Goal: Navigation & Orientation: Find specific page/section

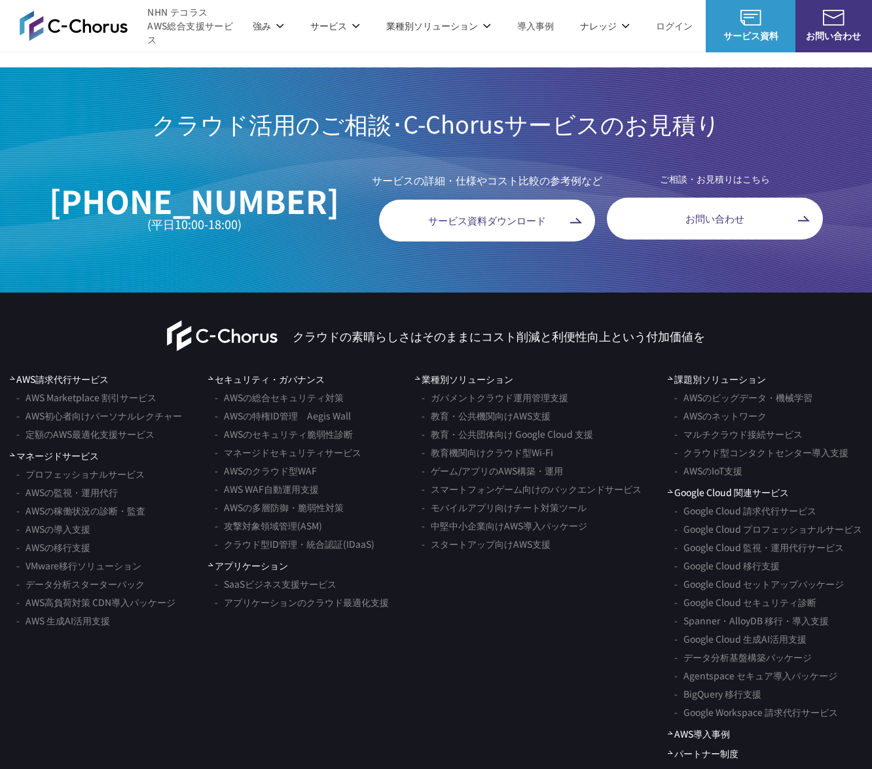
scroll to position [7589, 0]
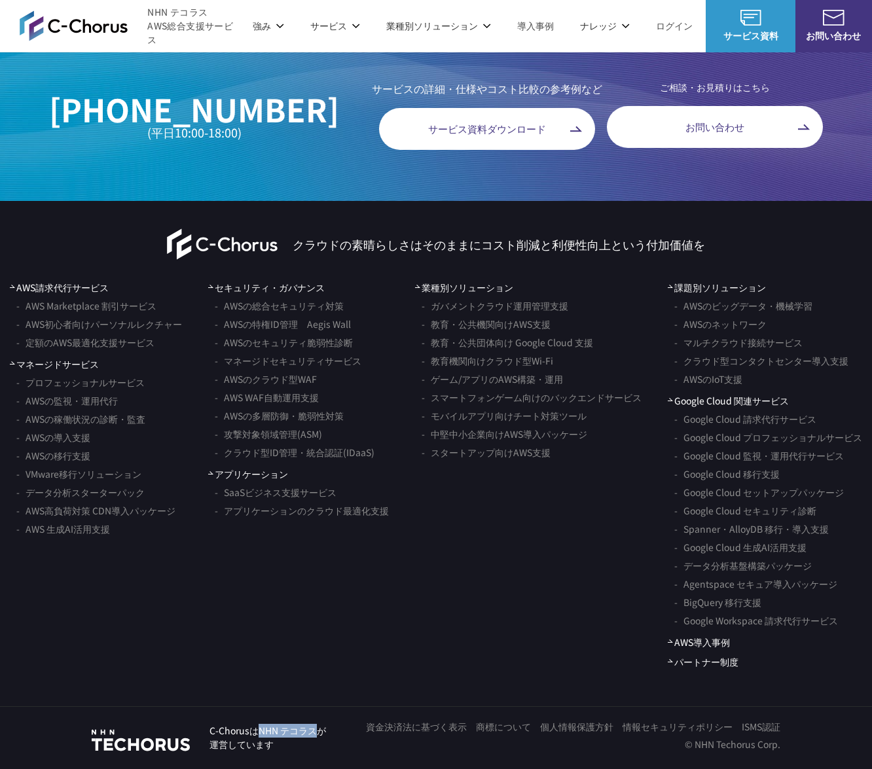
drag, startPoint x: 257, startPoint y: 733, endPoint x: 317, endPoint y: 732, distance: 60.3
click at [317, 732] on p "C-ChorusはNHN テコラスが 運営しています" at bounding box center [268, 738] width 117 height 28
copy p "NHN テコラス"
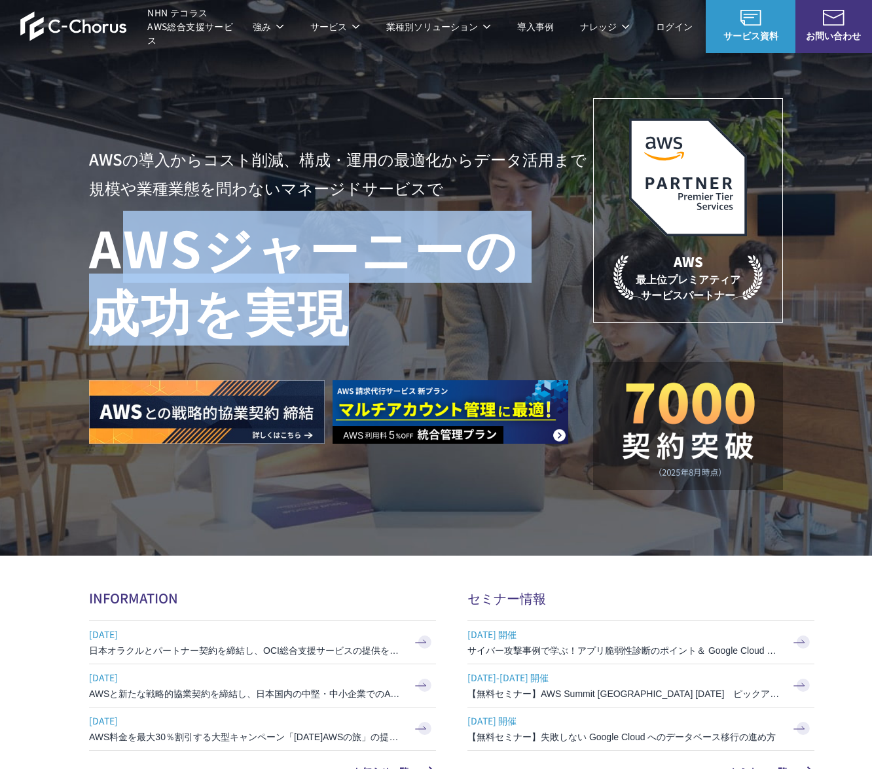
drag, startPoint x: 371, startPoint y: 307, endPoint x: 132, endPoint y: 248, distance: 246.8
click at [132, 248] on h1 "AWS ジャーニーの 成功を実現" at bounding box center [341, 278] width 504 height 126
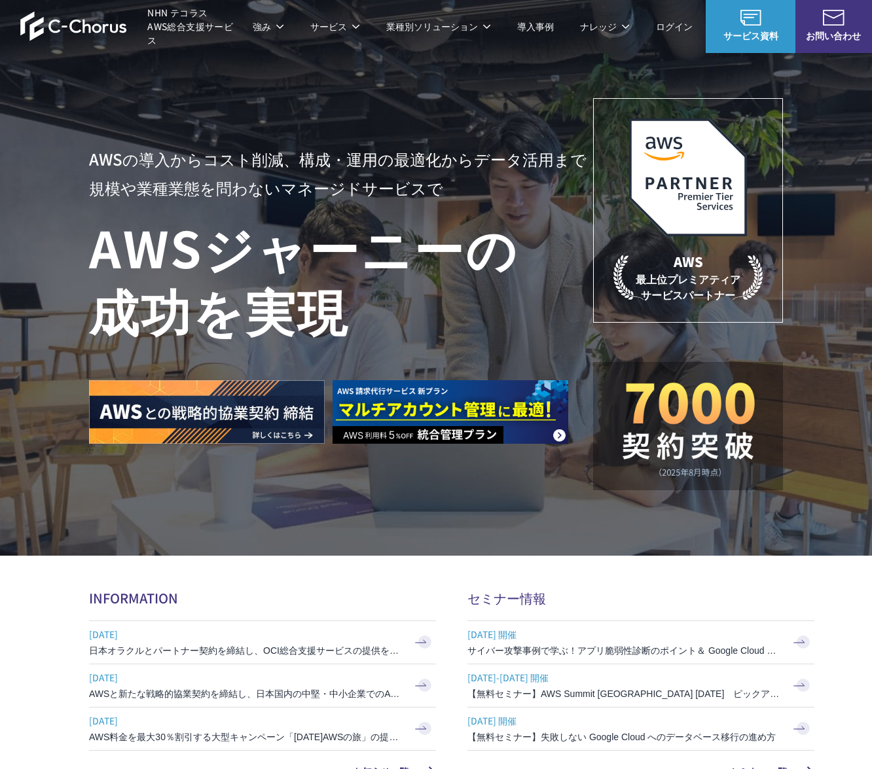
click at [122, 251] on h1 "AWS ジャーニーの 成功を実現" at bounding box center [341, 278] width 504 height 126
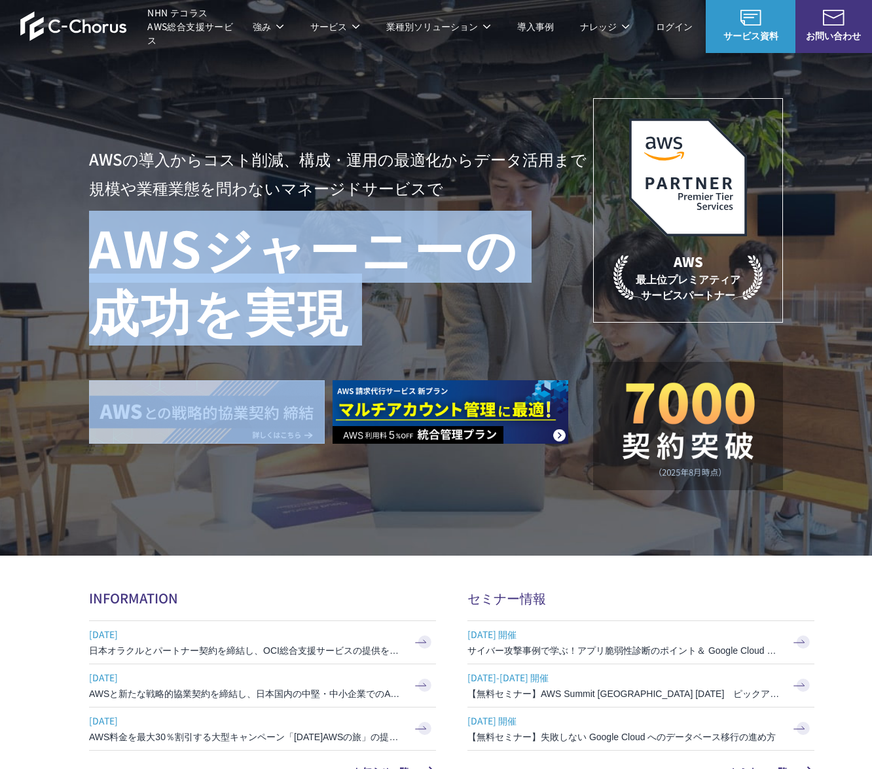
drag, startPoint x: 103, startPoint y: 253, endPoint x: 395, endPoint y: 342, distance: 304.7
click at [395, 342] on div "AWSの導入からコスト削減、 構成・運用の最適化からデータ活用まで 規模や業種業態を問わない マネージドサービスで AWS ジャーニーの 成功を実現" at bounding box center [341, 294] width 504 height 299
click at [395, 342] on div at bounding box center [336, 392] width 494 height 103
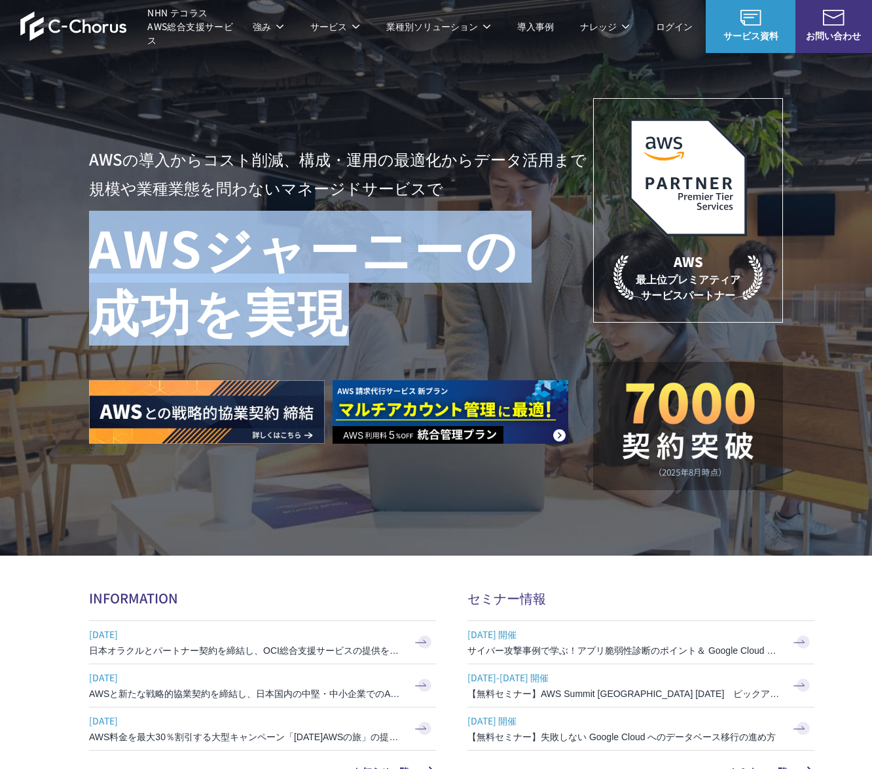
drag, startPoint x: 398, startPoint y: 339, endPoint x: 94, endPoint y: 240, distance: 319.5
click at [94, 240] on h1 "AWS ジャーニーの 成功を実現" at bounding box center [341, 278] width 504 height 126
click at [95, 240] on h1 "AWS ジャーニーの 成功を実現" at bounding box center [341, 278] width 504 height 126
drag, startPoint x: 224, startPoint y: 284, endPoint x: 420, endPoint y: 335, distance: 202.5
click at [420, 336] on h1 "AWS ジャーニーの 成功を実現" at bounding box center [341, 278] width 504 height 126
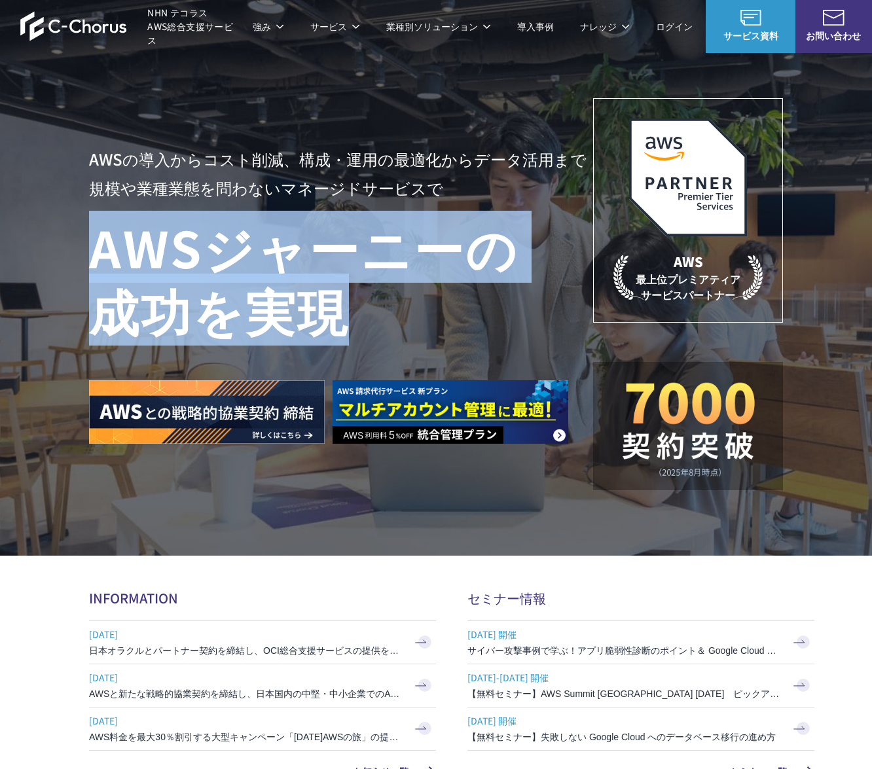
click at [420, 335] on h1 "AWS ジャーニーの 成功を実現" at bounding box center [341, 278] width 504 height 126
